Goal: Transaction & Acquisition: Purchase product/service

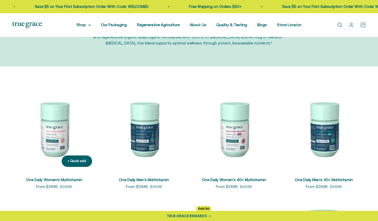
scroll to position [52, 0]
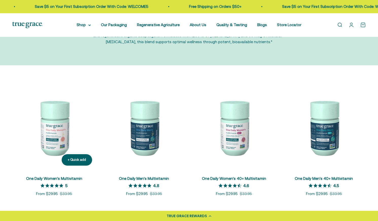
click at [50, 131] on img at bounding box center [54, 128] width 84 height 84
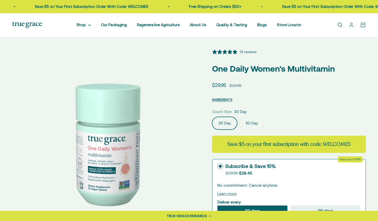
select select "3"
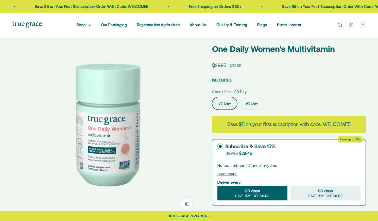
scroll to position [18, 0]
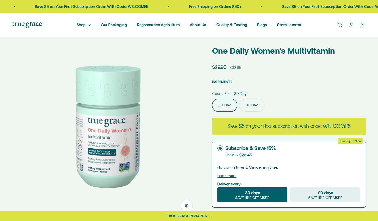
click at [230, 80] on span "INGREDIENTS" at bounding box center [222, 82] width 20 height 4
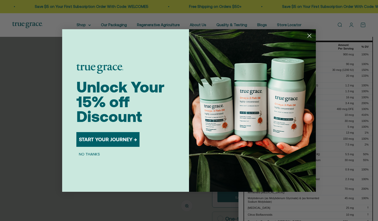
scroll to position [10, 0]
click at [310, 36] on circle "Close dialog" at bounding box center [310, 35] width 8 height 8
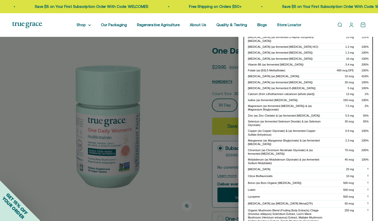
scroll to position [50, 0]
